Goal: Information Seeking & Learning: Find specific page/section

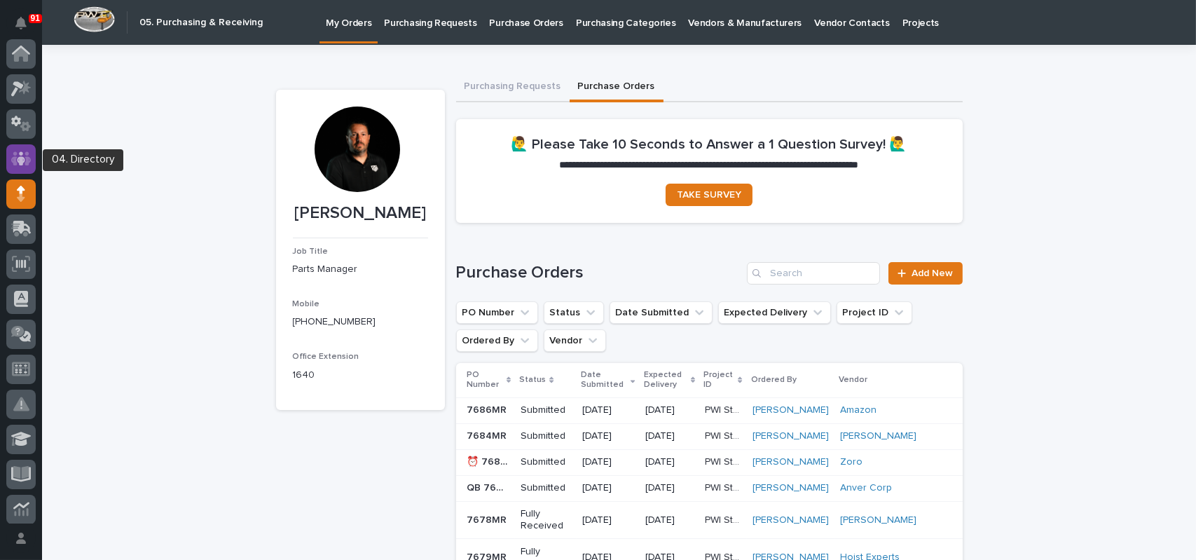
click at [20, 162] on icon at bounding box center [21, 158] width 8 height 14
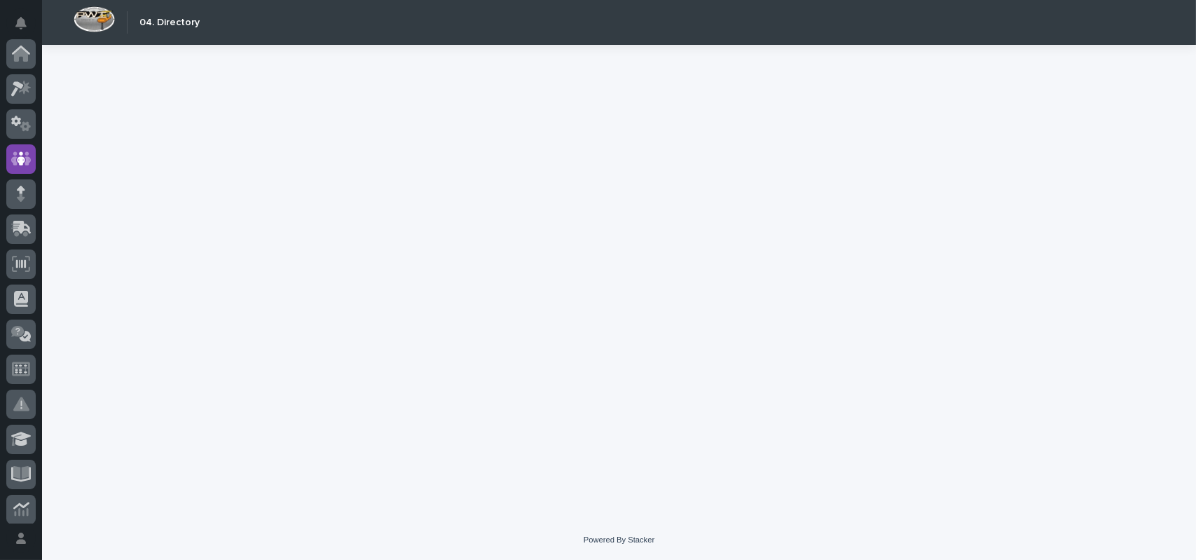
scroll to position [105, 0]
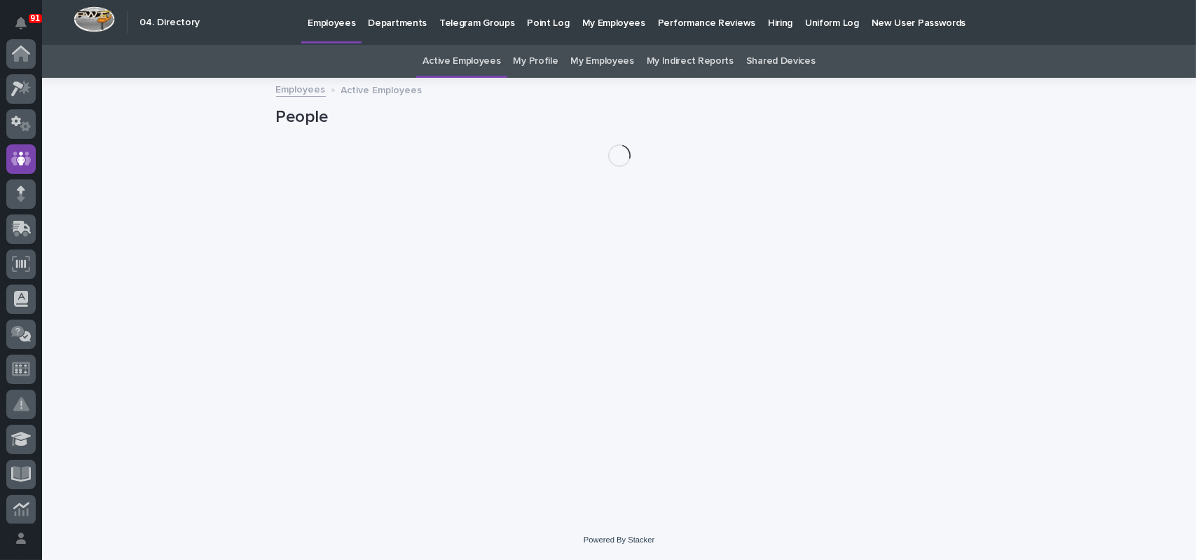
scroll to position [105, 0]
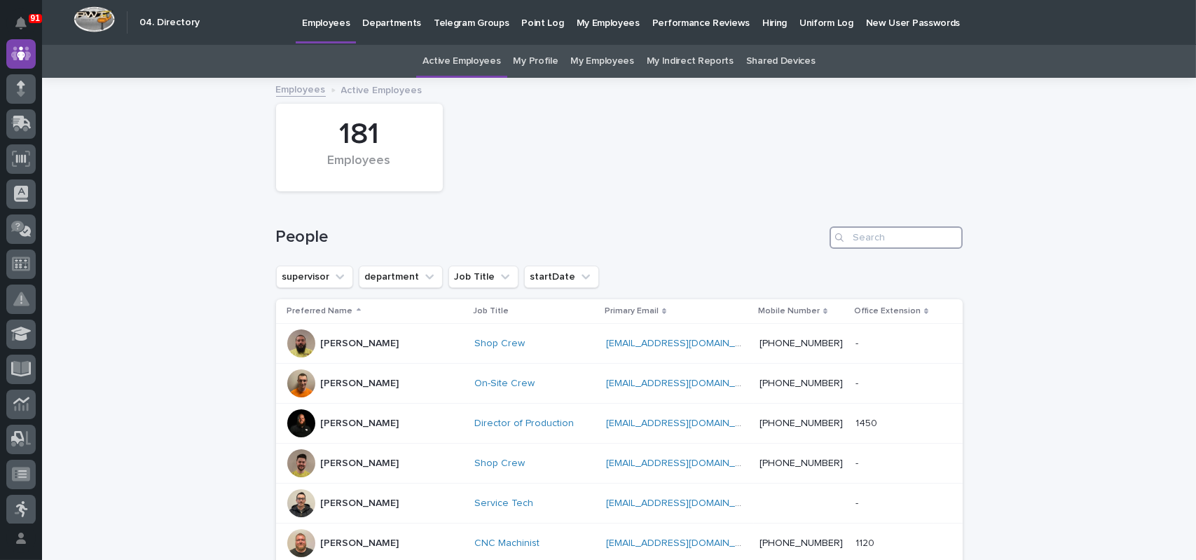
click at [863, 242] on input "Search" at bounding box center [896, 237] width 133 height 22
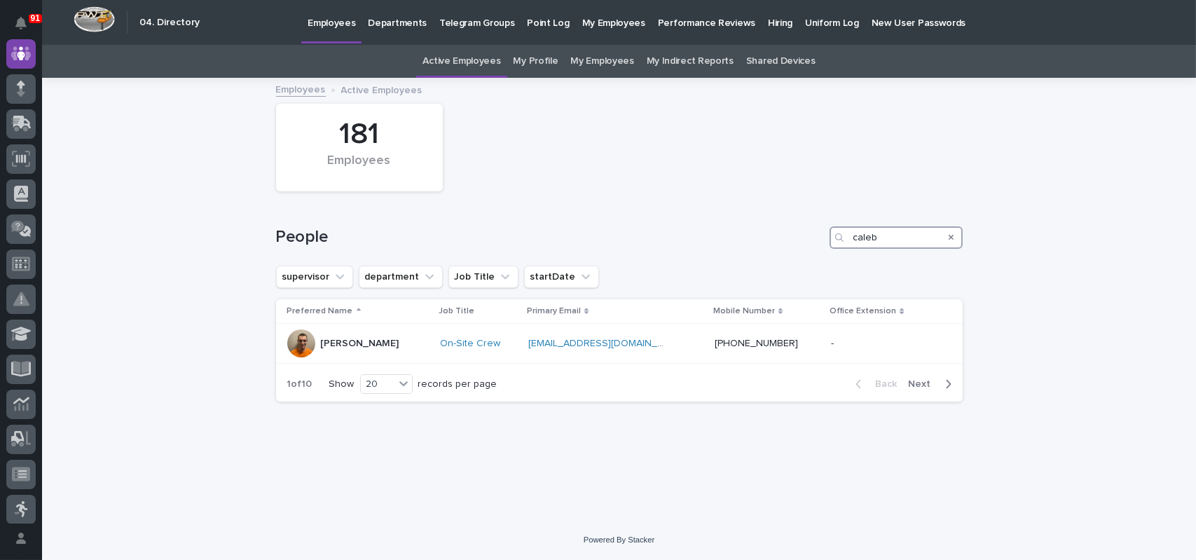
type input "caleb"
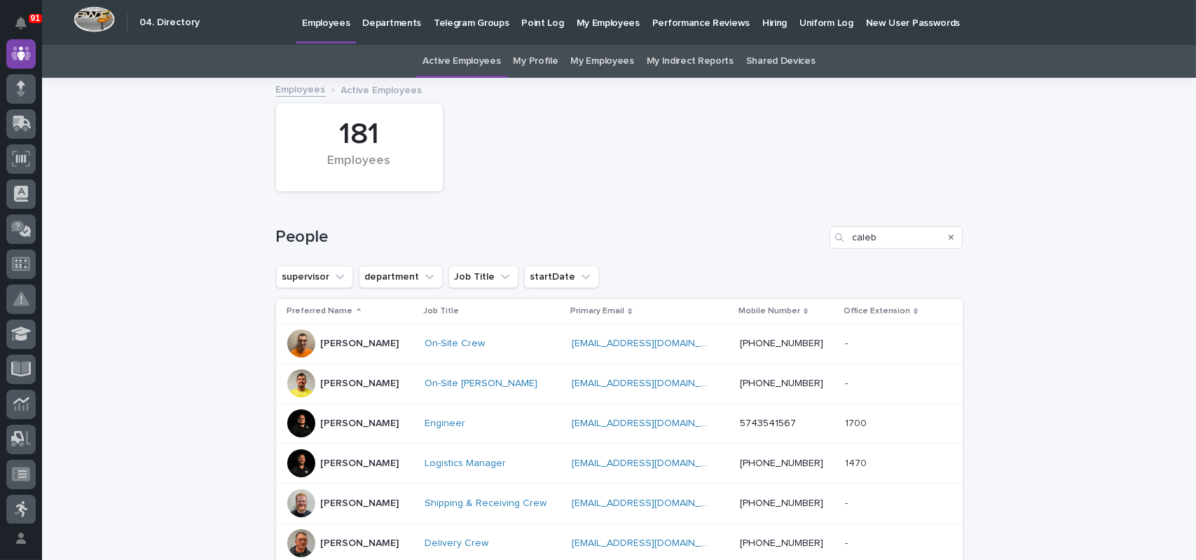
click at [383, 460] on div "[PERSON_NAME]" at bounding box center [350, 463] width 126 height 28
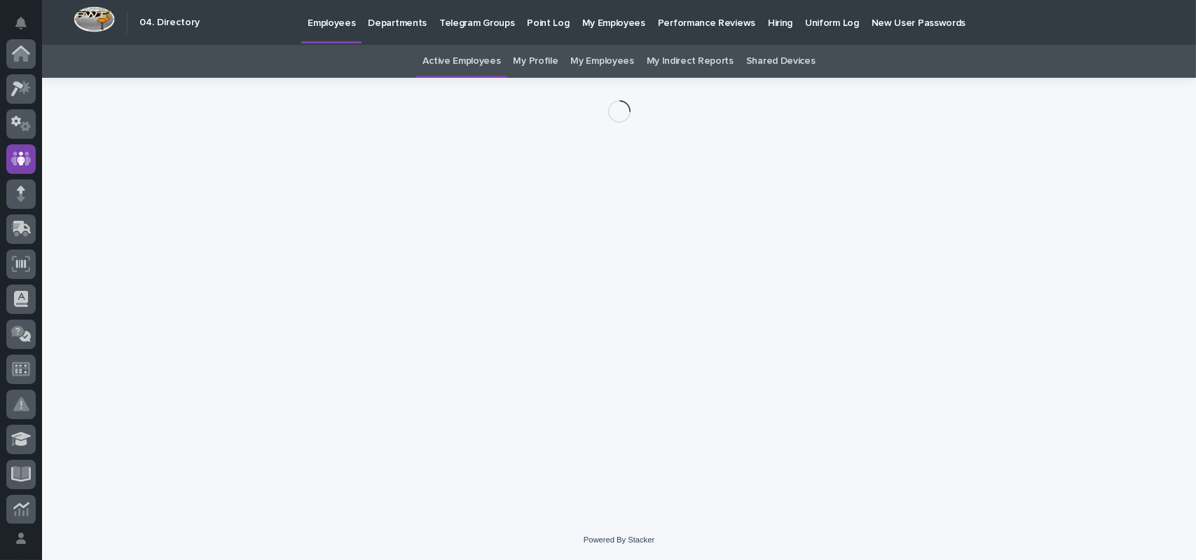
scroll to position [105, 0]
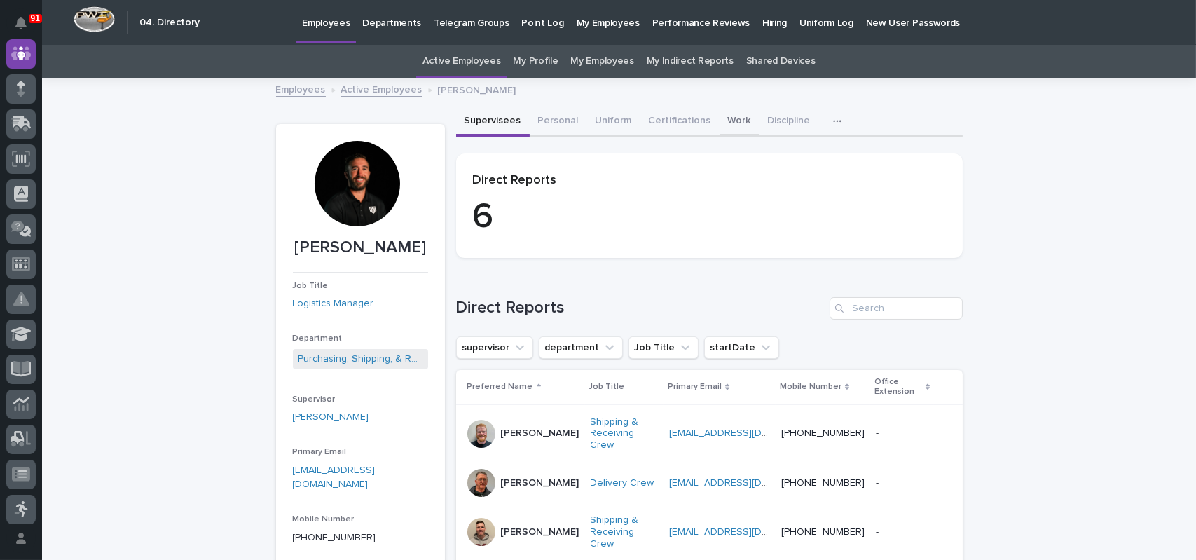
click at [727, 123] on button "Work" at bounding box center [740, 121] width 40 height 29
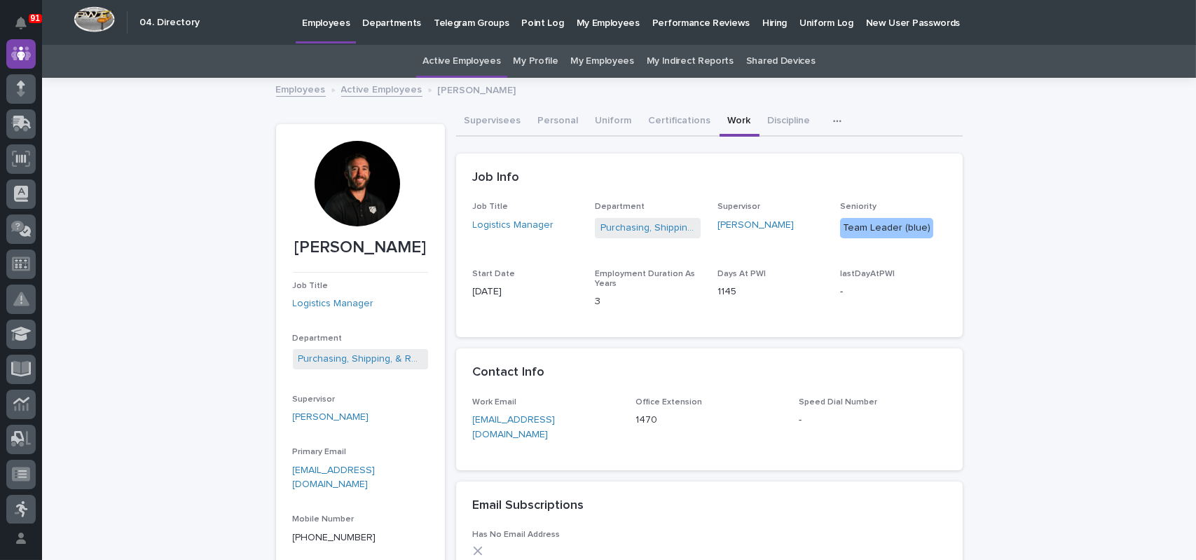
click at [308, 89] on link "Employees" at bounding box center [301, 89] width 50 height 16
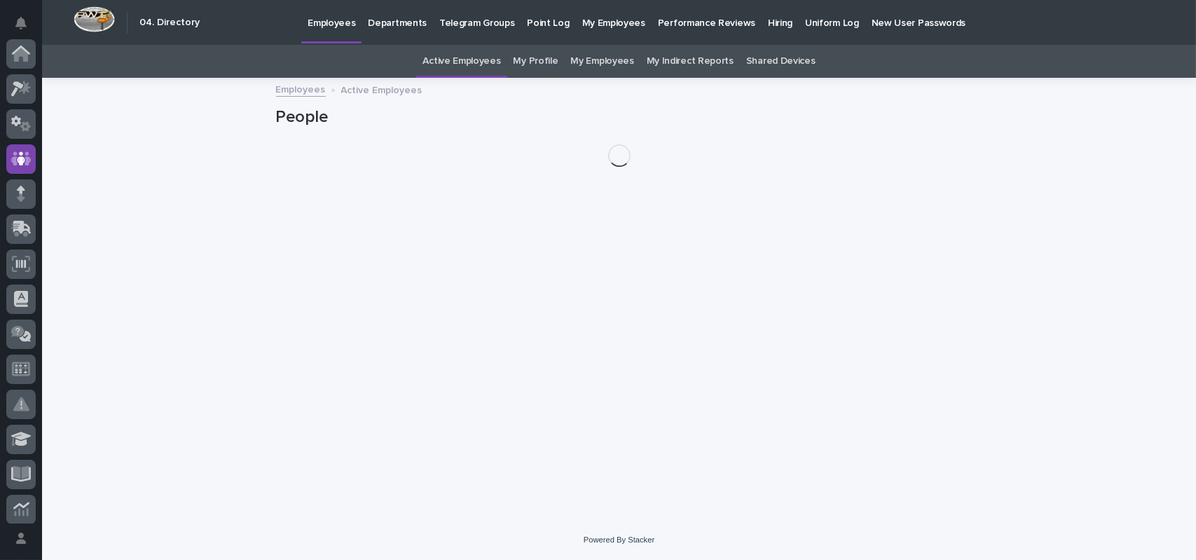
scroll to position [105, 0]
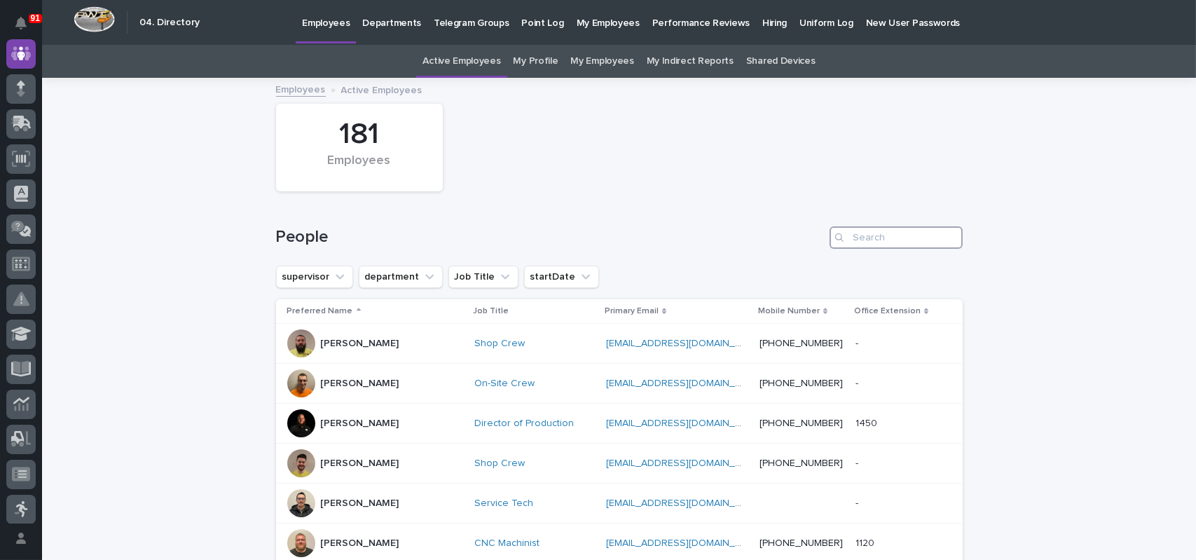
click at [899, 238] on input "Search" at bounding box center [896, 237] width 133 height 22
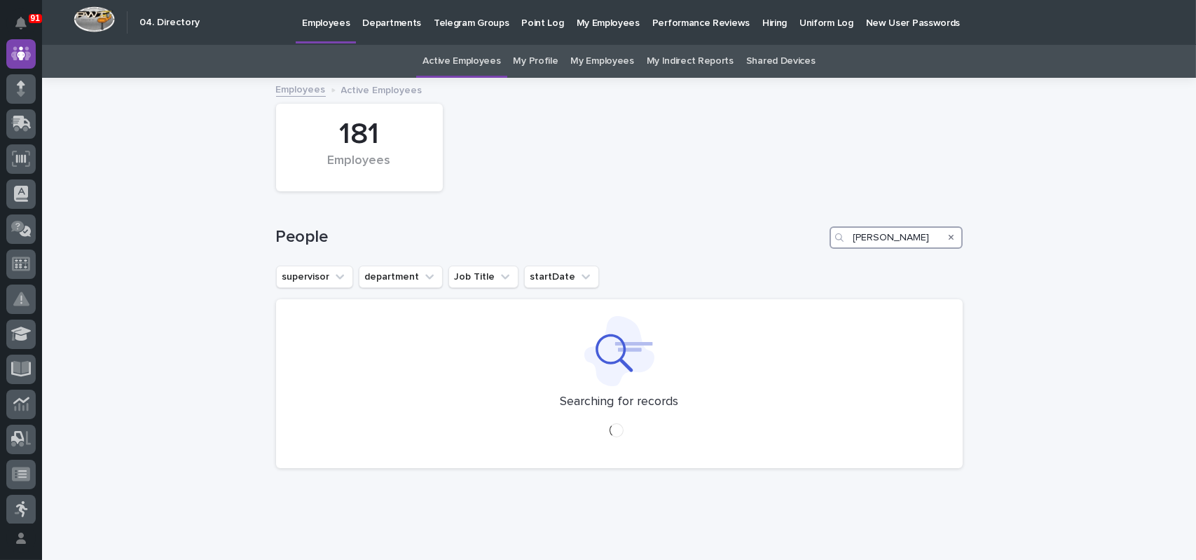
type input "[PERSON_NAME]"
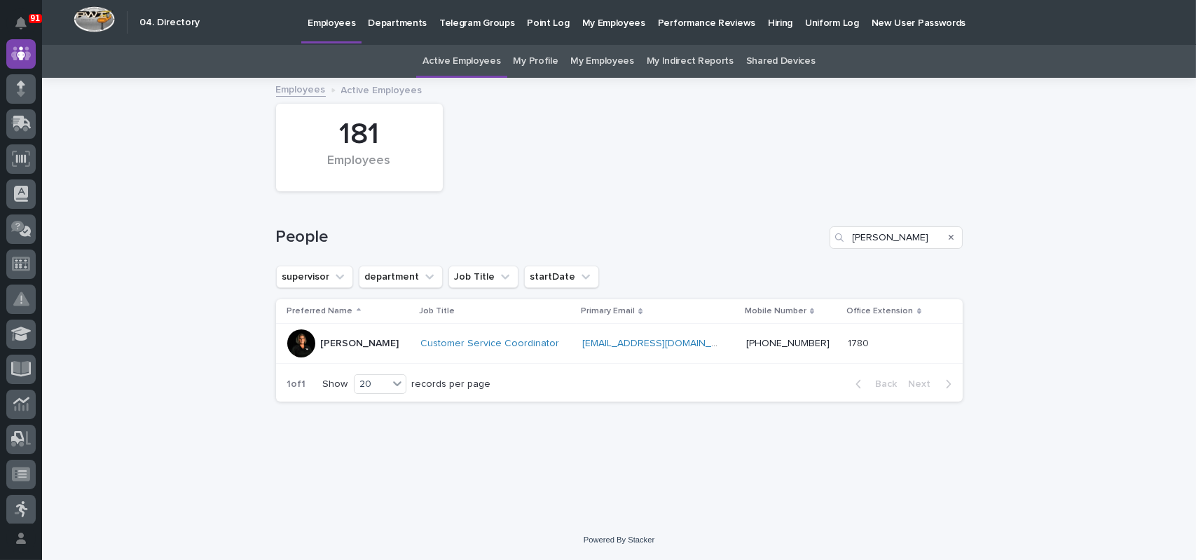
click at [373, 348] on p "[PERSON_NAME]" at bounding box center [360, 344] width 78 height 12
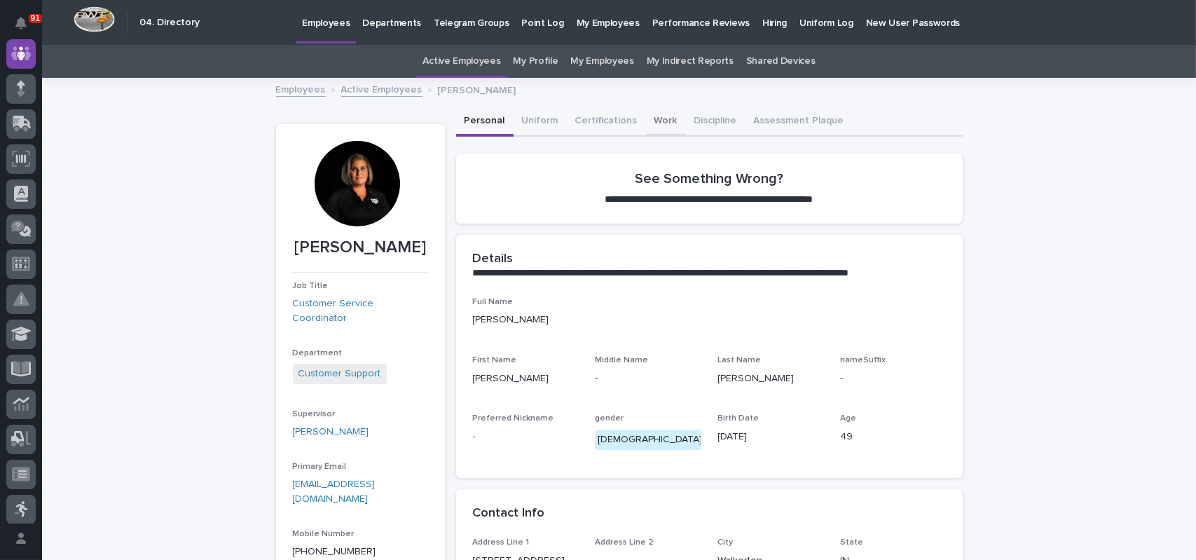
click at [646, 118] on button "Work" at bounding box center [666, 121] width 40 height 29
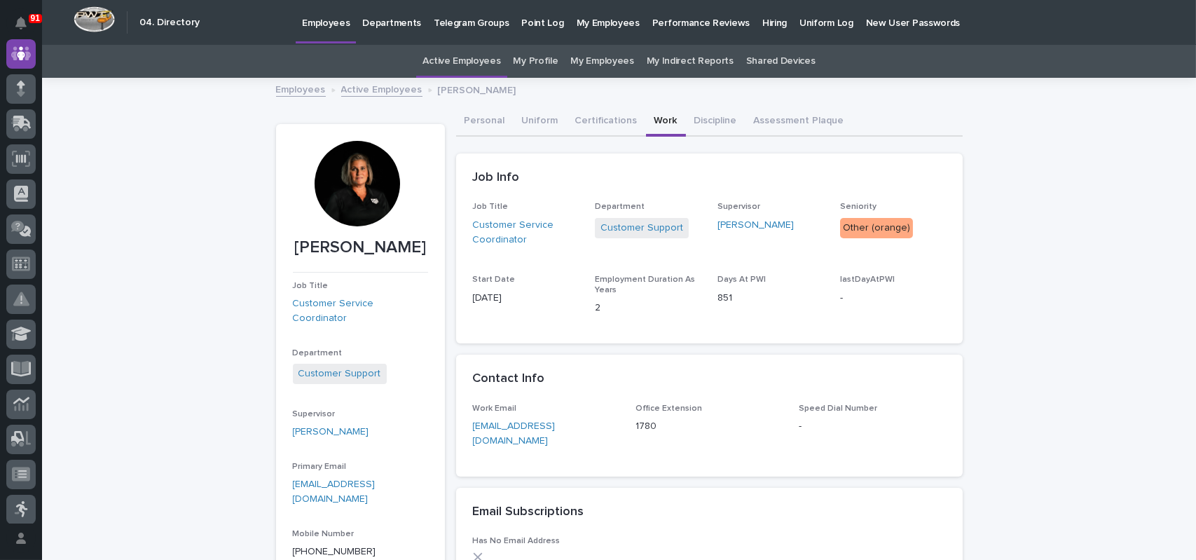
click at [287, 89] on link "Employees" at bounding box center [301, 89] width 50 height 16
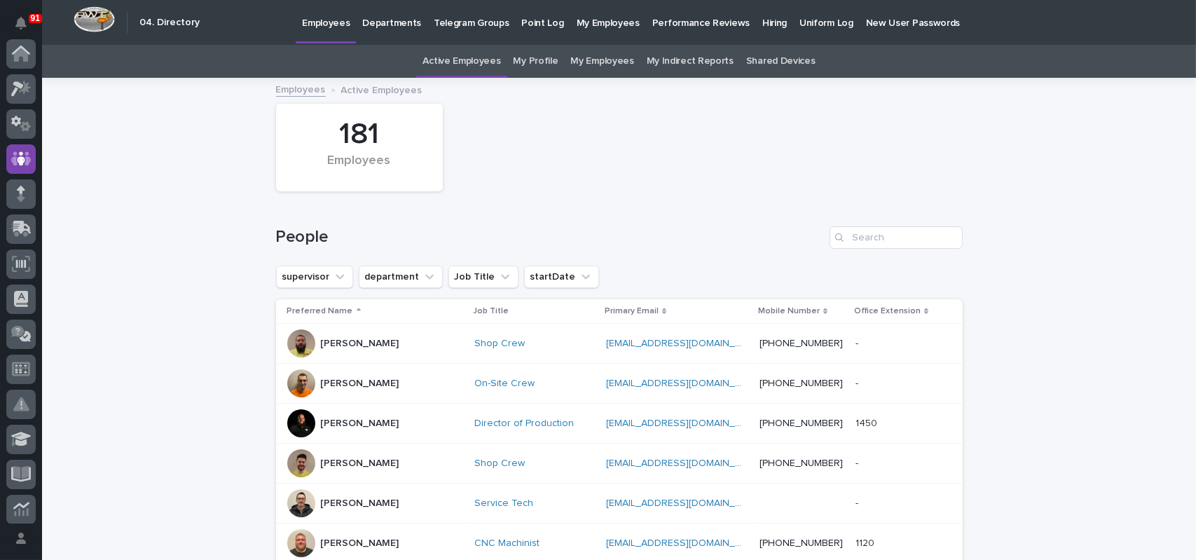
scroll to position [105, 0]
click at [915, 238] on input "Search" at bounding box center [896, 237] width 133 height 22
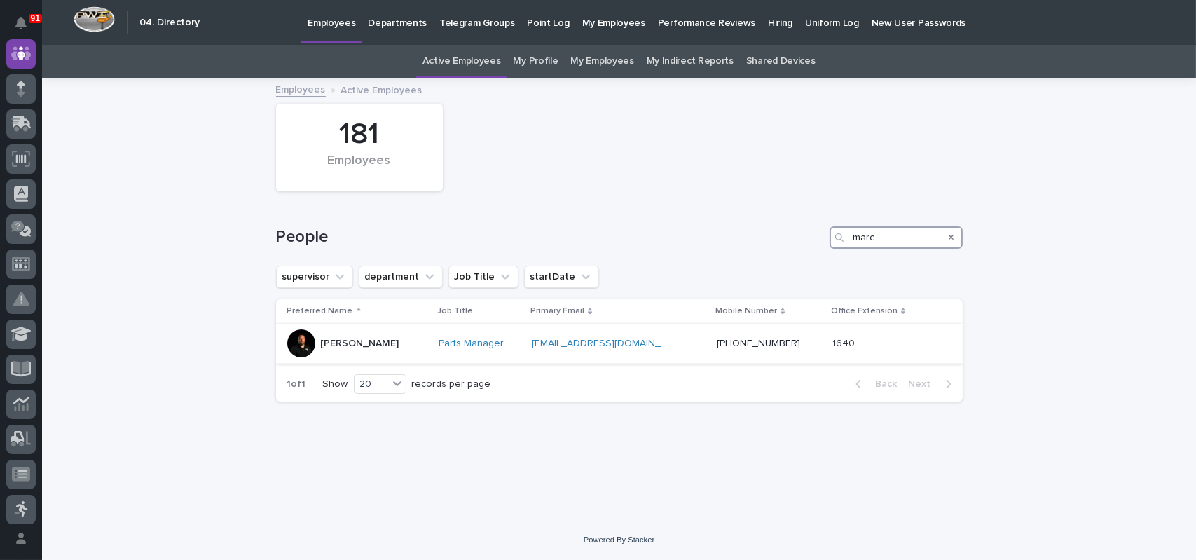
type input "marc"
click at [338, 346] on p "[PERSON_NAME]" at bounding box center [360, 344] width 78 height 12
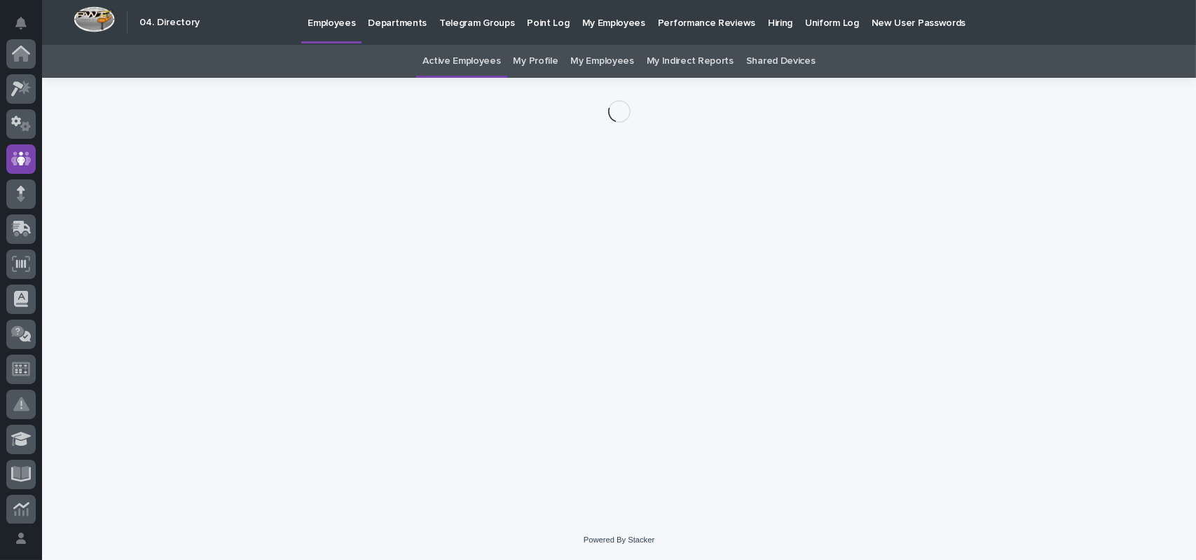
scroll to position [105, 0]
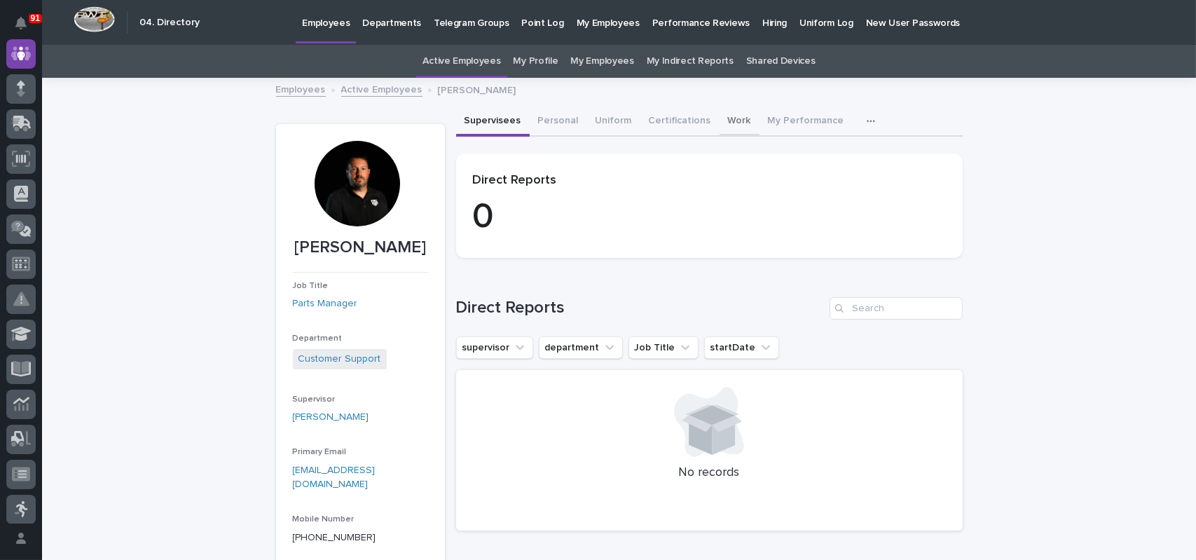
click at [727, 120] on button "Work" at bounding box center [740, 121] width 40 height 29
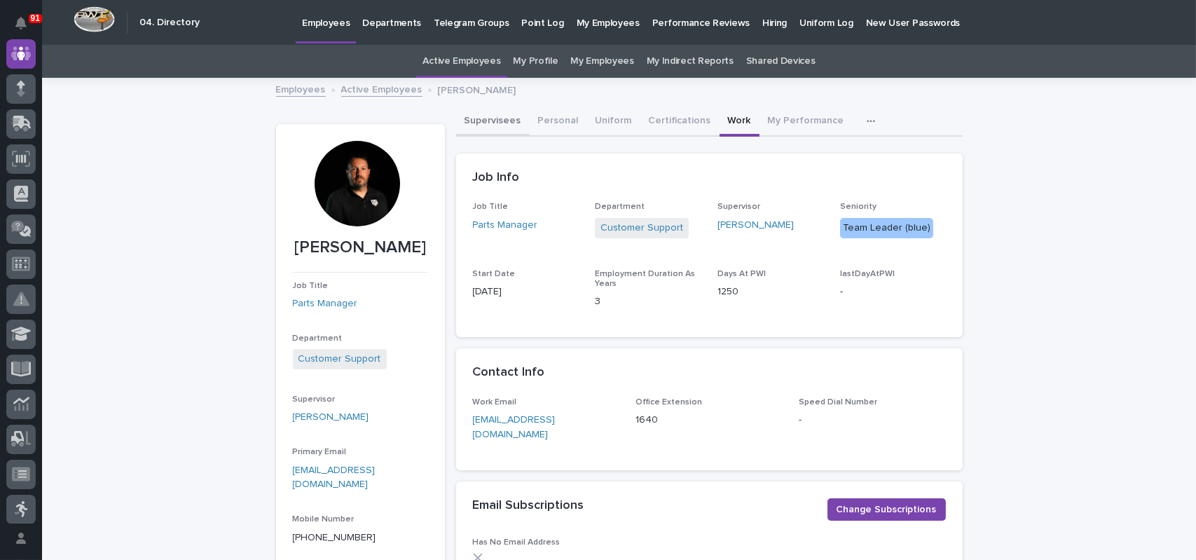
click at [493, 113] on button "Supervisees" at bounding box center [493, 121] width 74 height 29
